Goal: Answer question/provide support: Share knowledge or assist other users

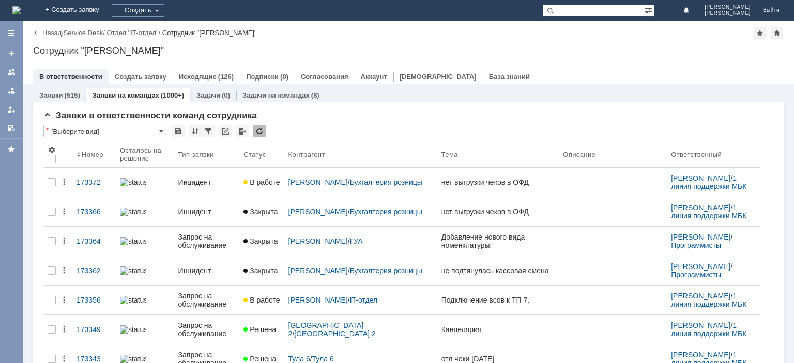
click at [578, 11] on input "text" at bounding box center [593, 10] width 102 height 12
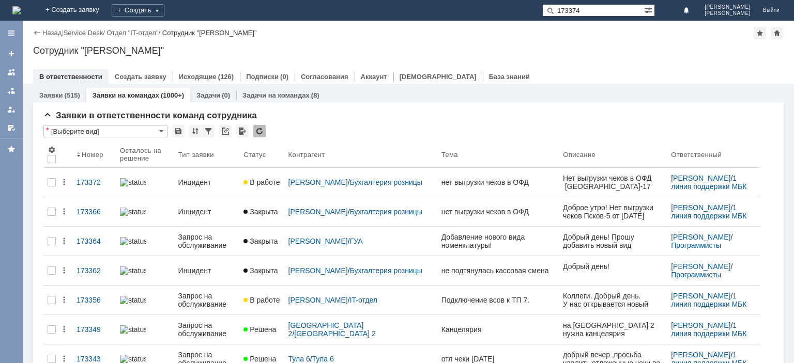
type input "173374"
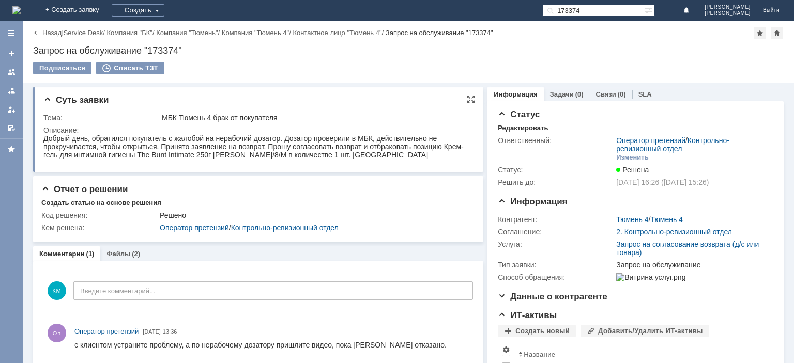
click at [176, 144] on div "Добрый день, обратился покупатель с жалобой на нерабочий дозатор. Дозатор прове…" at bounding box center [256, 146] width 427 height 25
drag, startPoint x: 160, startPoint y: 146, endPoint x: 397, endPoint y: 144, distance: 237.2
click at [397, 144] on div "Добрый день, обратился покупатель с жалобой на нерабочий дозатор. Дозатор прове…" at bounding box center [256, 146] width 427 height 25
click at [119, 253] on link "Файлы" at bounding box center [118, 254] width 24 height 8
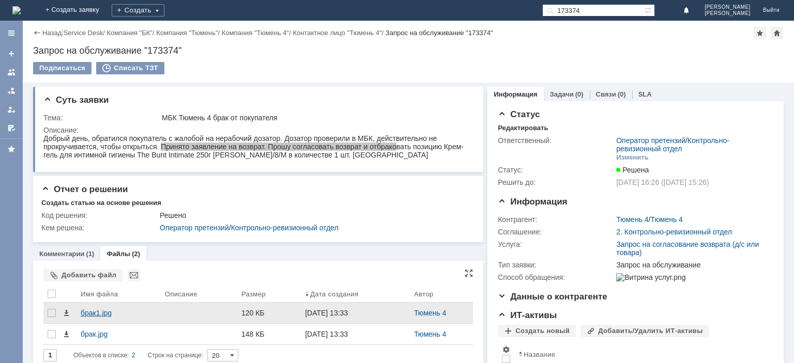
click at [95, 315] on div "брак1.jpg" at bounding box center [119, 313] width 76 height 8
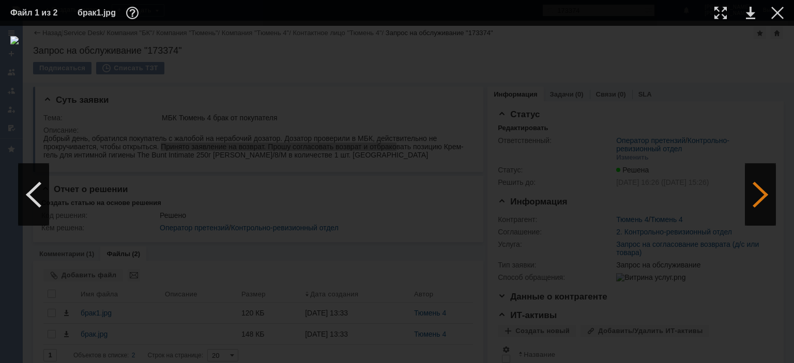
click at [766, 199] on div at bounding box center [759, 195] width 31 height 62
click at [716, 13] on div at bounding box center [720, 13] width 12 height 12
click at [779, 9] on div at bounding box center [777, 13] width 12 height 12
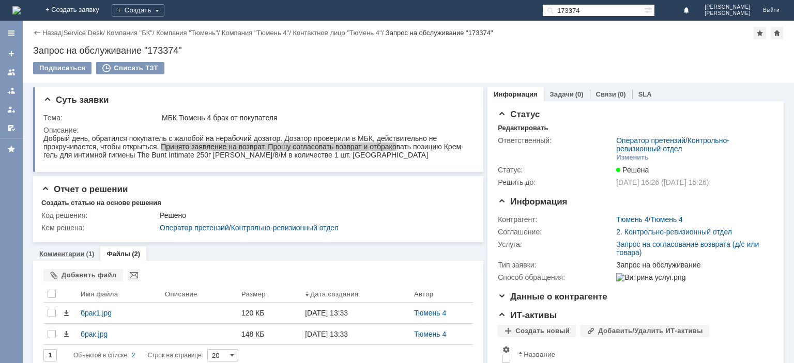
click at [53, 259] on div "Комментарии (1)" at bounding box center [66, 253] width 67 height 15
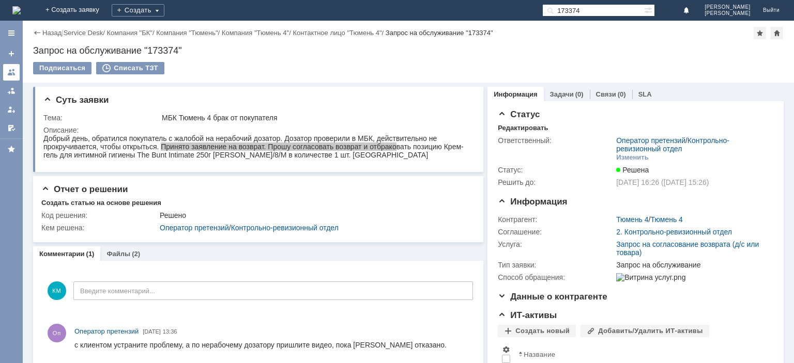
click at [12, 71] on div at bounding box center [11, 72] width 8 height 8
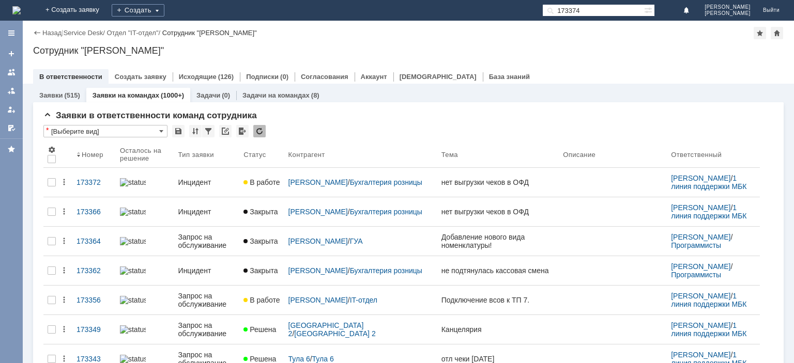
click at [195, 179] on div "Инцидент" at bounding box center [206, 182] width 57 height 8
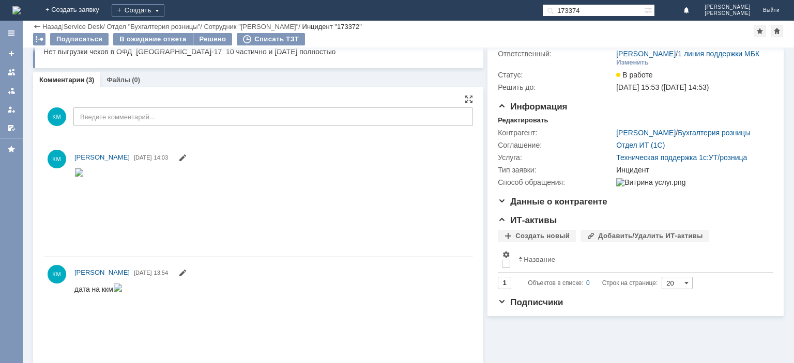
scroll to position [143, 0]
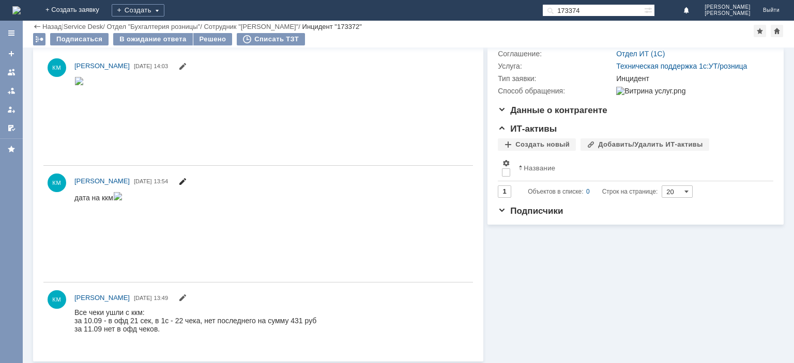
click at [187, 180] on span at bounding box center [182, 183] width 8 height 8
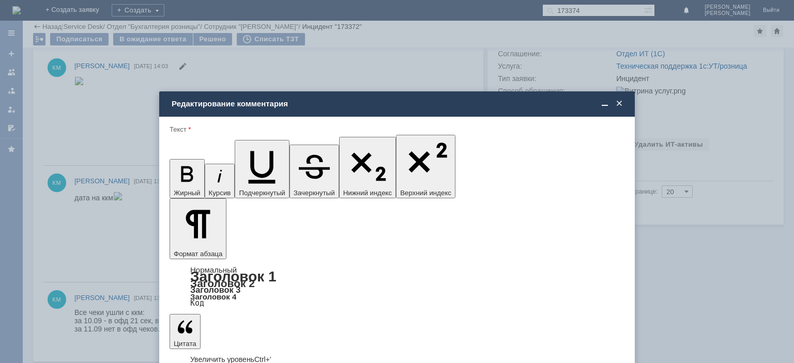
scroll to position [0, 0]
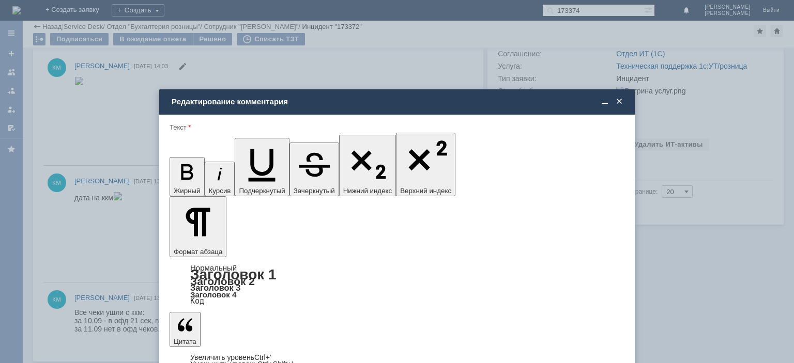
click at [622, 101] on span at bounding box center [619, 101] width 10 height 9
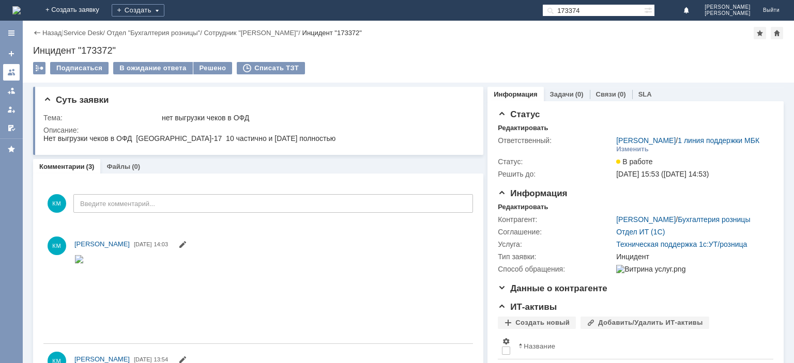
click at [14, 68] on link at bounding box center [11, 72] width 17 height 17
